Goal: Transaction & Acquisition: Obtain resource

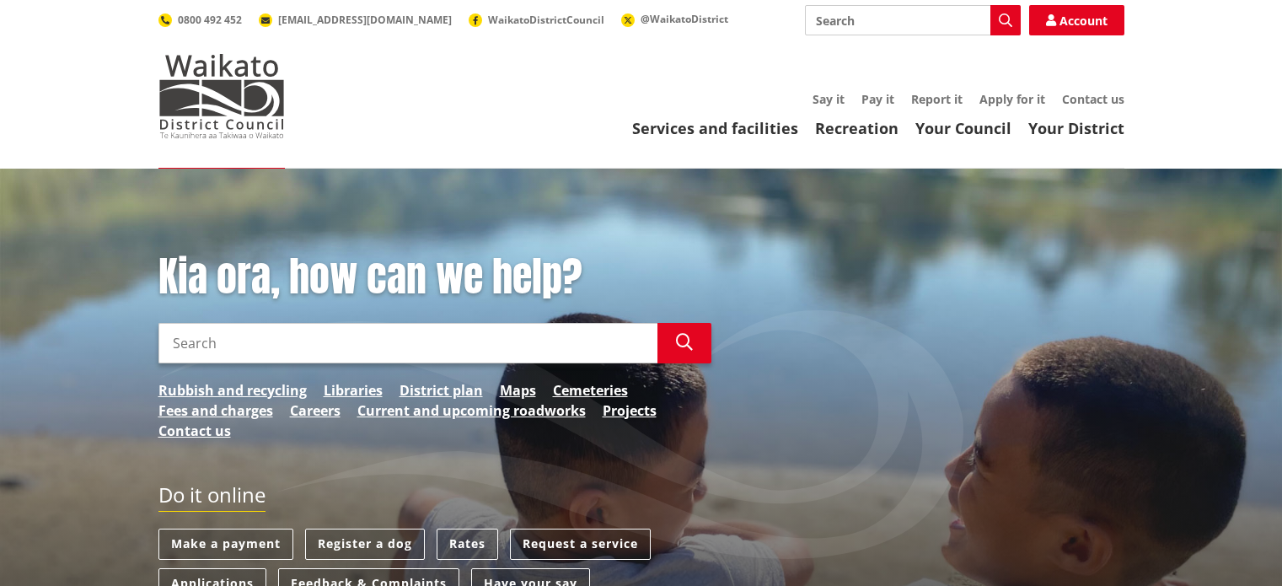
scroll to position [84, 0]
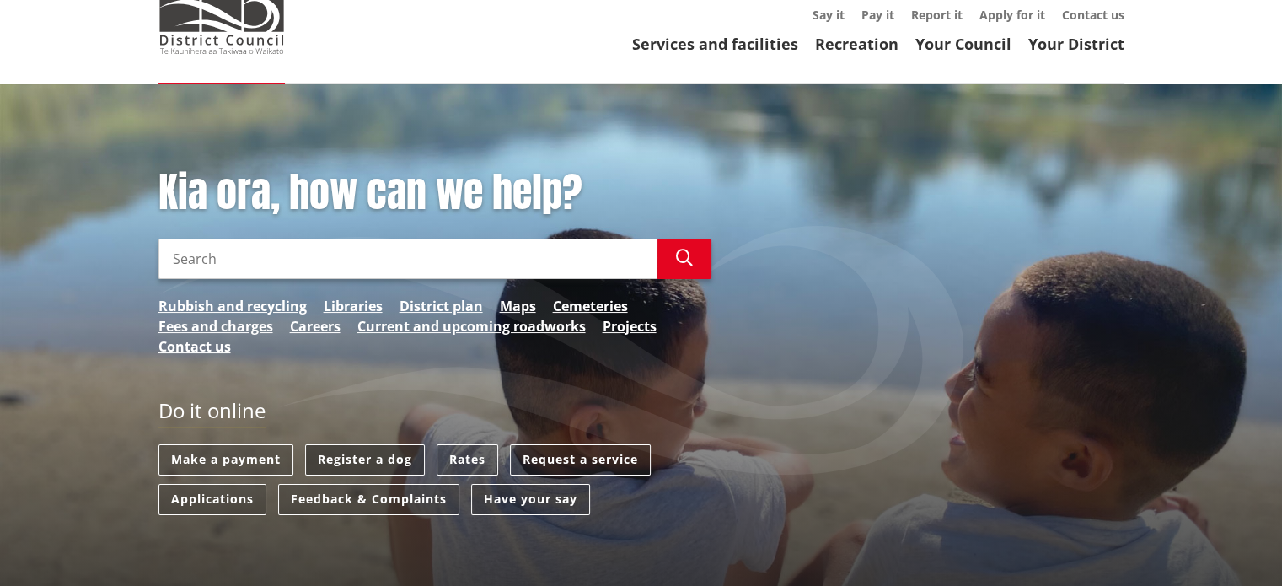
click at [350, 453] on link "Register a dog" at bounding box center [365, 459] width 120 height 31
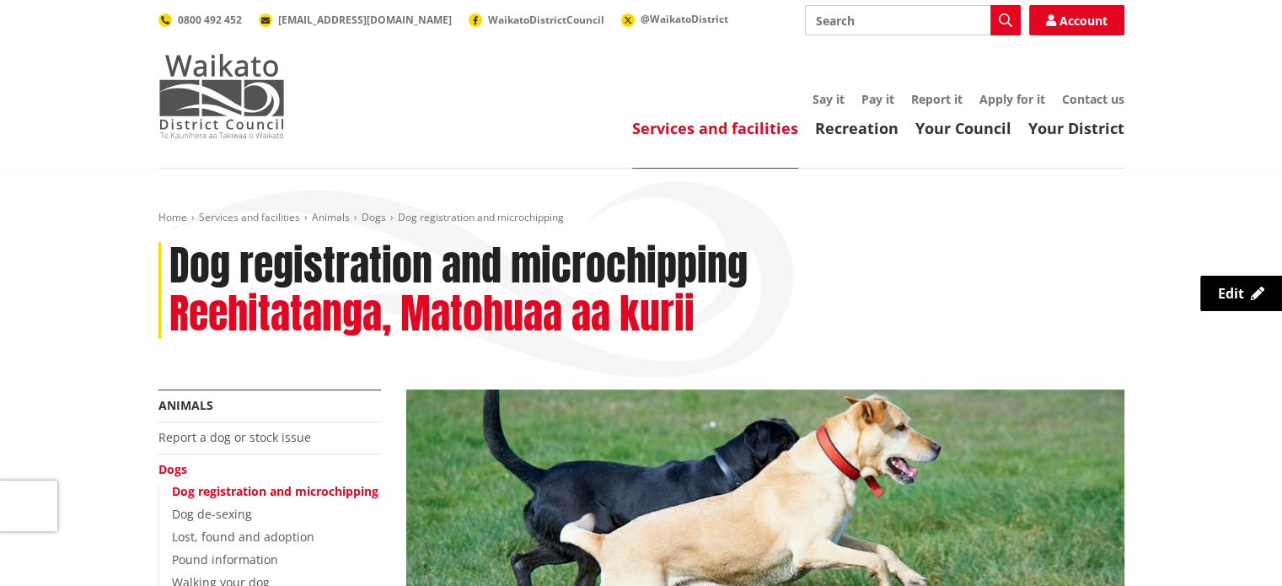
click at [213, 105] on img at bounding box center [221, 96] width 126 height 84
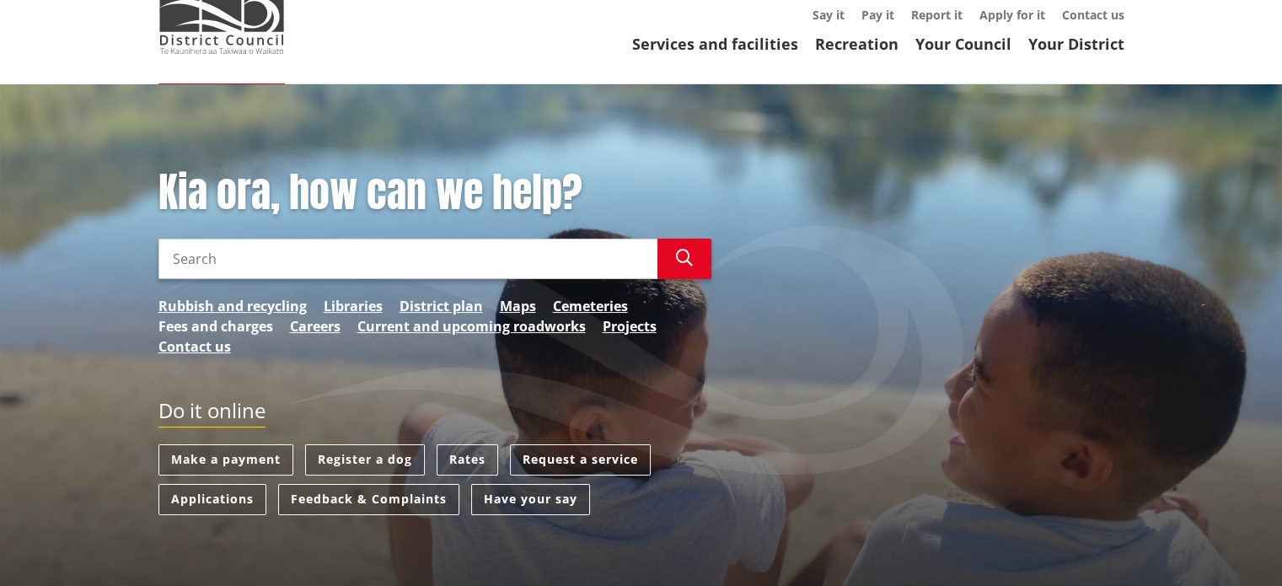
scroll to position [84, 0]
click at [225, 326] on link "Fees and charges" at bounding box center [215, 326] width 115 height 20
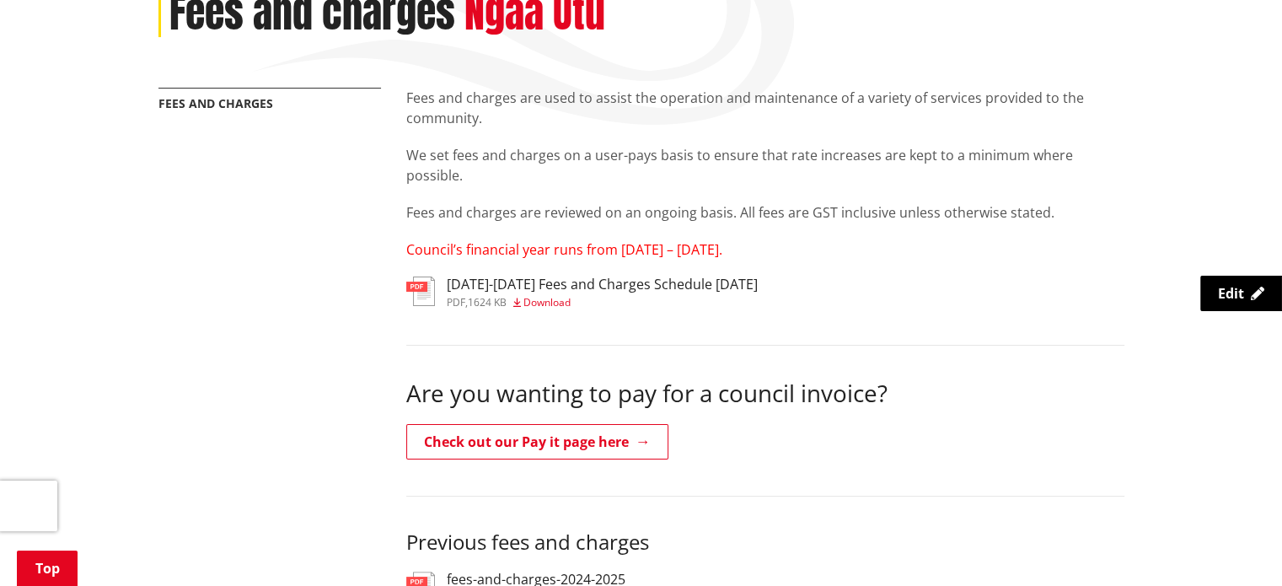
scroll to position [253, 0]
click at [536, 306] on span "Download" at bounding box center [546, 302] width 47 height 14
